Goal: Task Accomplishment & Management: Manage account settings

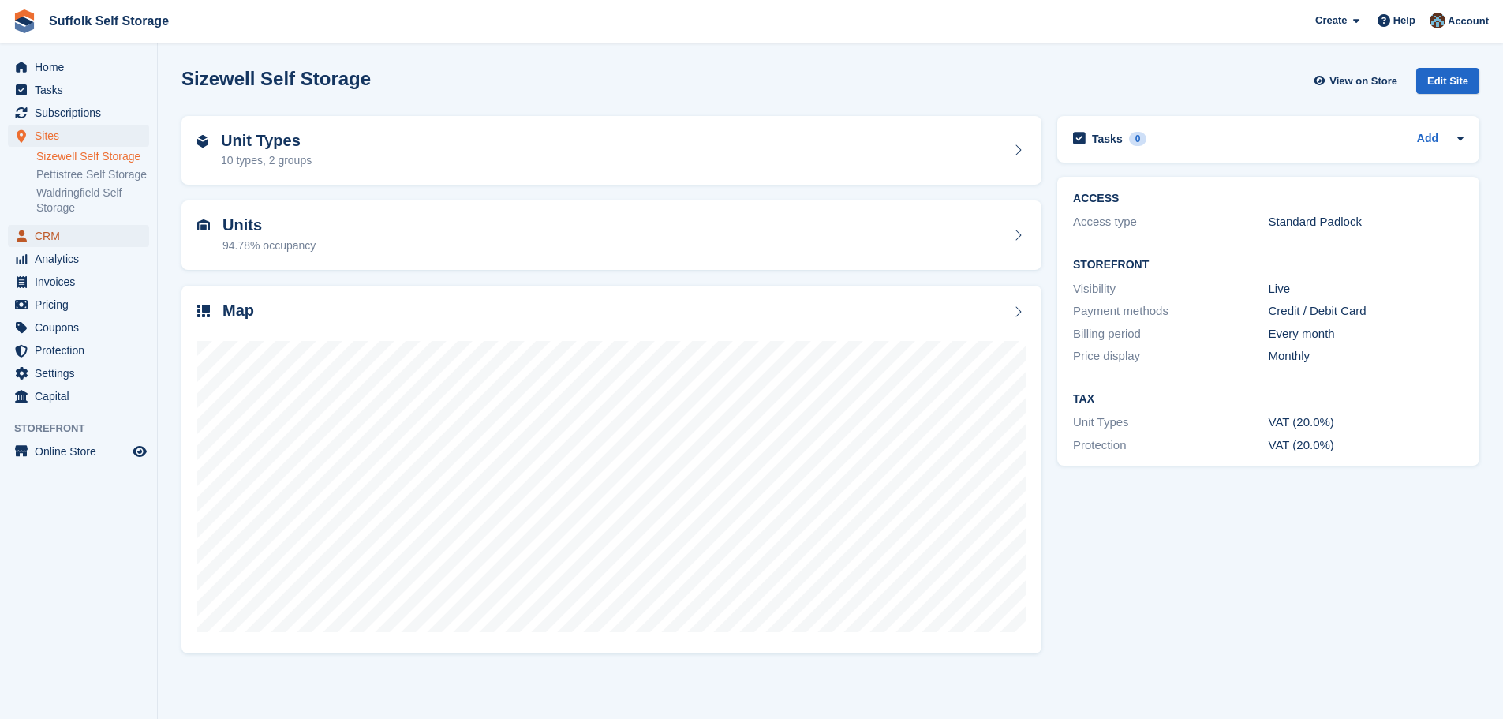
click at [47, 236] on span "CRM" at bounding box center [82, 236] width 95 height 22
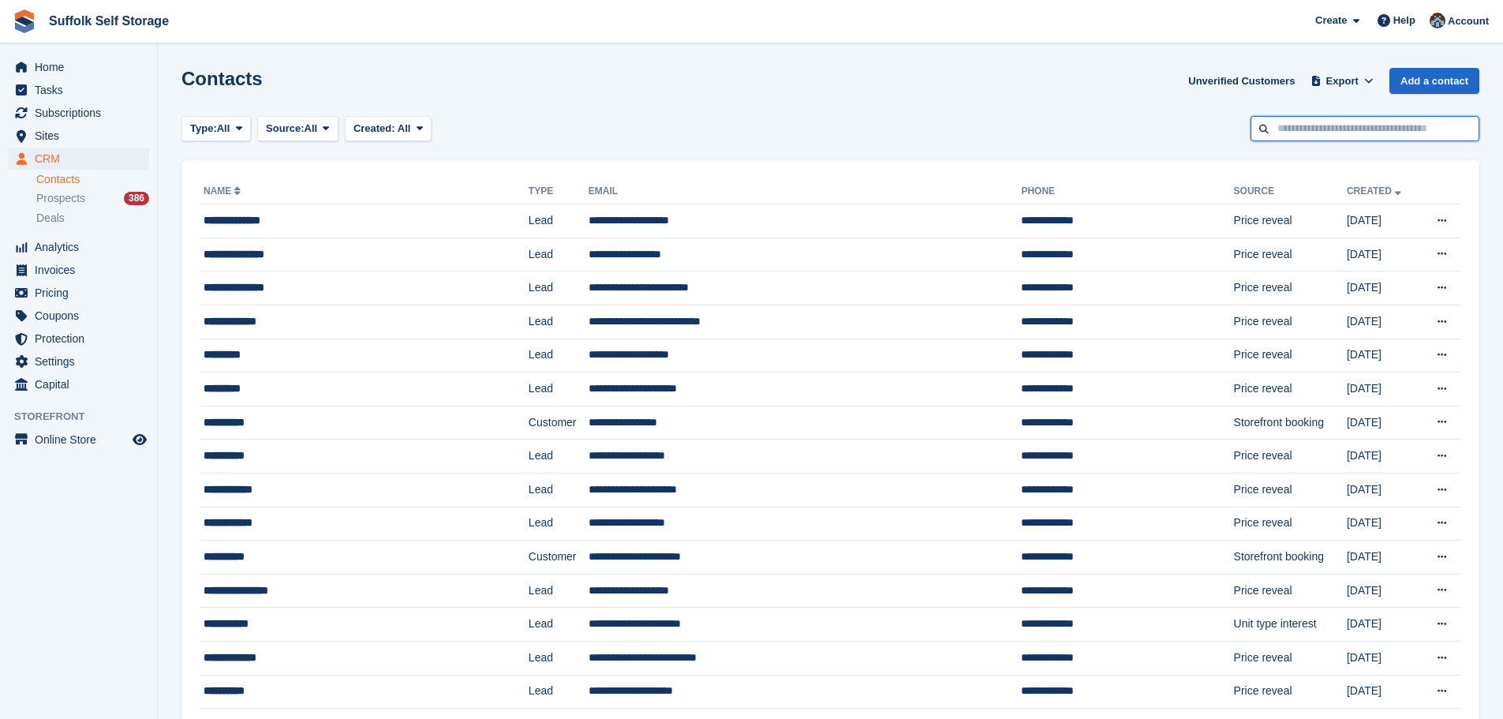
click at [1281, 129] on input "text" at bounding box center [1365, 129] width 229 height 26
type input "****"
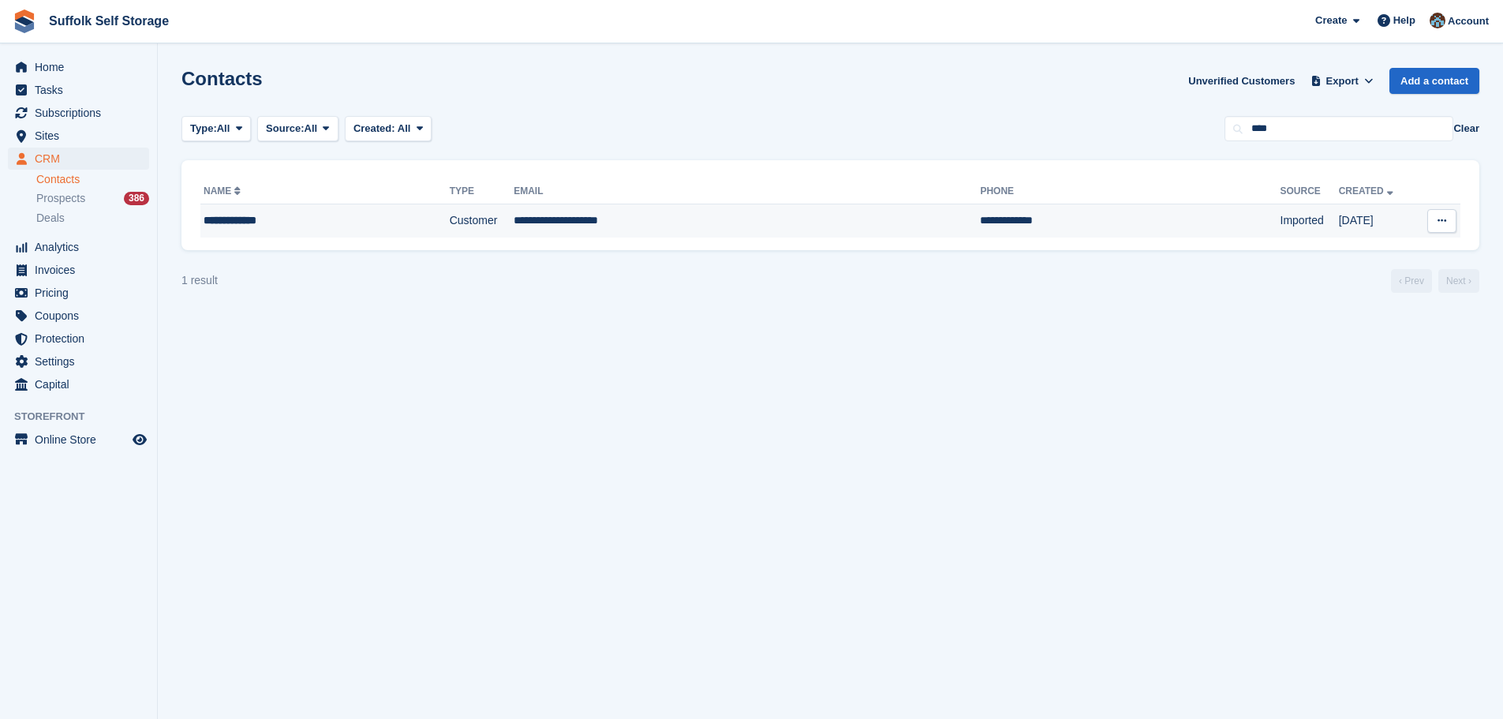
click at [1446, 225] on icon at bounding box center [1442, 220] width 9 height 10
click at [57, 81] on span "Tasks" at bounding box center [82, 90] width 95 height 22
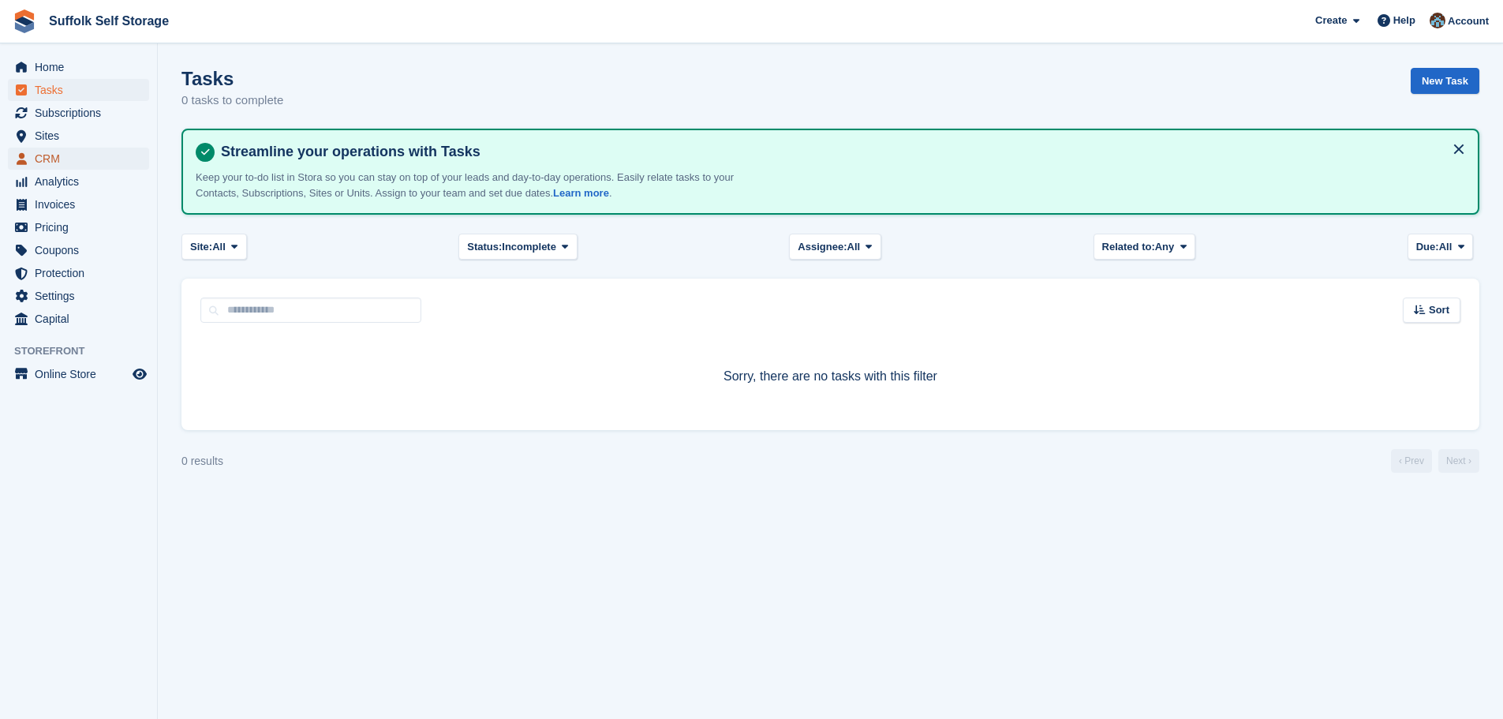
click at [57, 159] on span "CRM" at bounding box center [82, 159] width 95 height 22
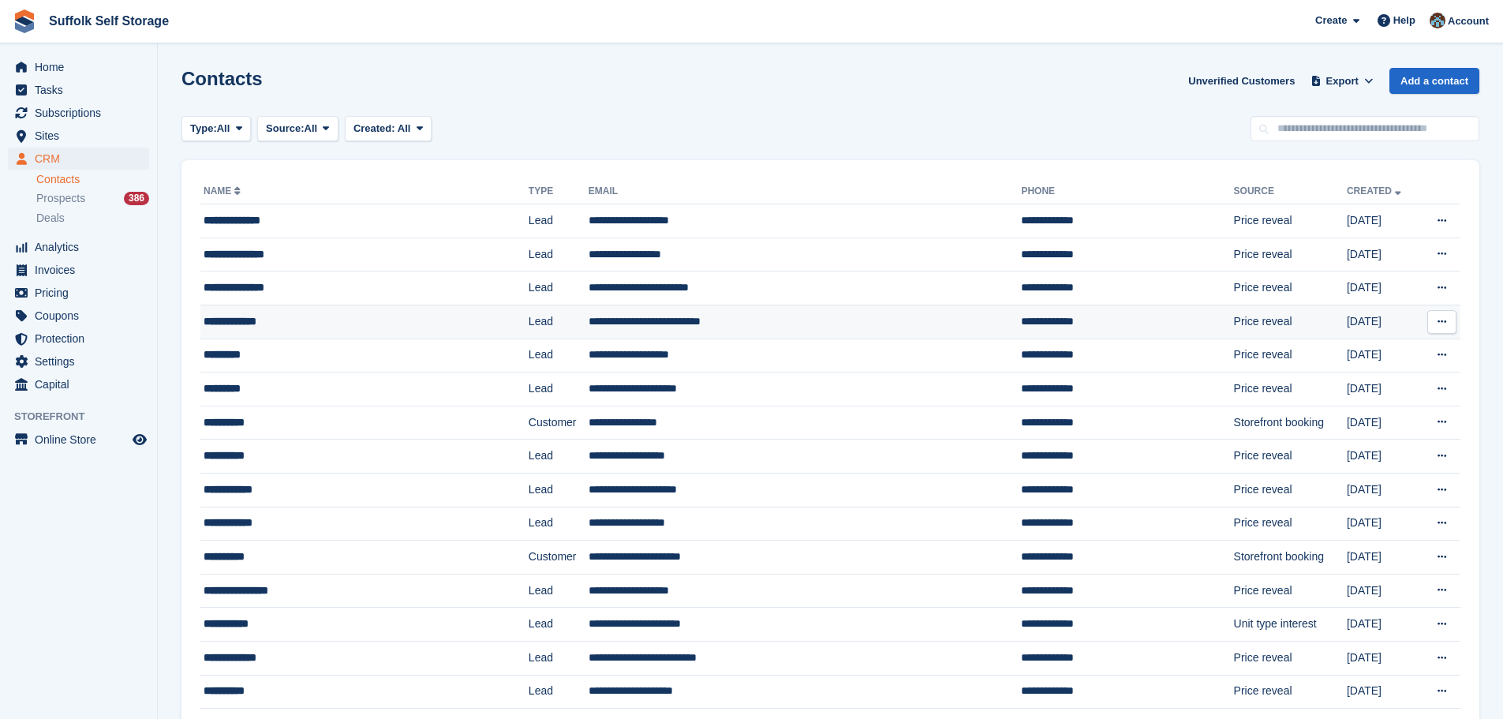
click at [1440, 320] on icon at bounding box center [1442, 321] width 9 height 10
